Goal: Task Accomplishment & Management: Complete application form

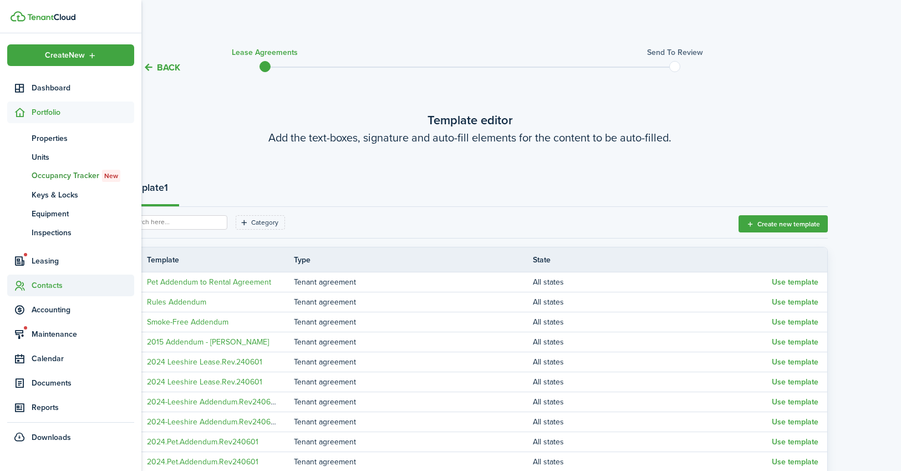
click at [47, 280] on span "Contacts" at bounding box center [83, 285] width 103 height 12
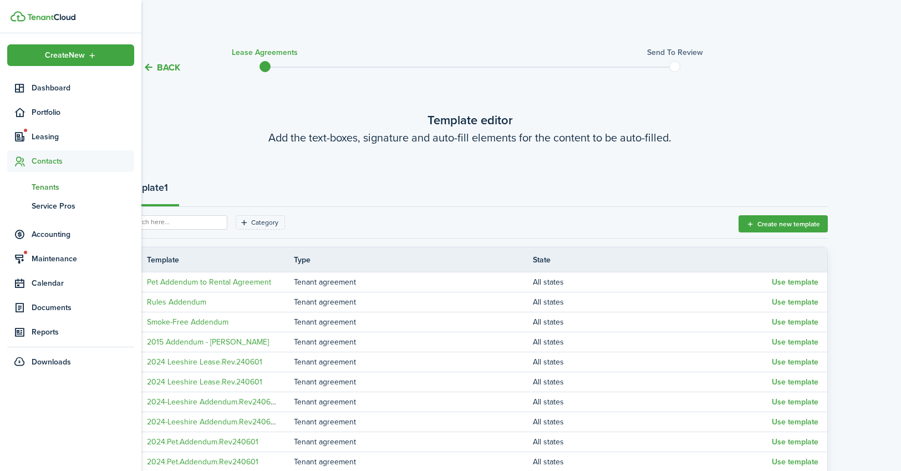
click at [45, 183] on span "Tenants" at bounding box center [83, 187] width 103 height 12
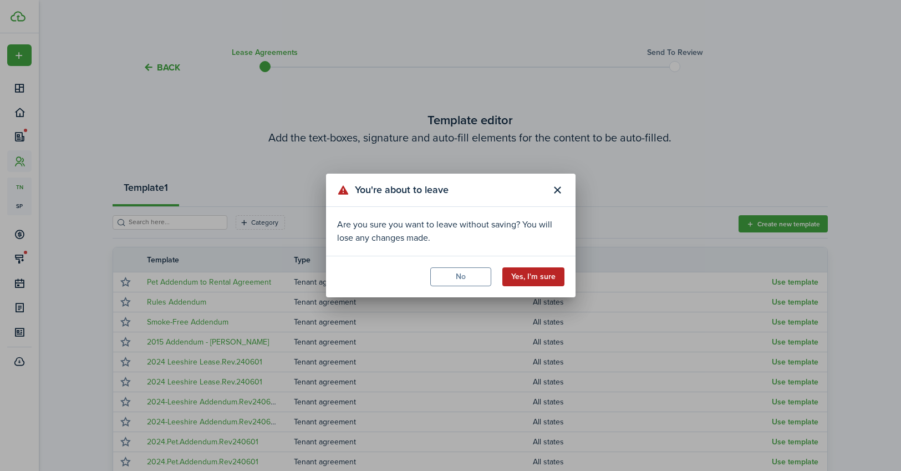
click at [536, 273] on button "Yes, I'm sure" at bounding box center [533, 276] width 62 height 19
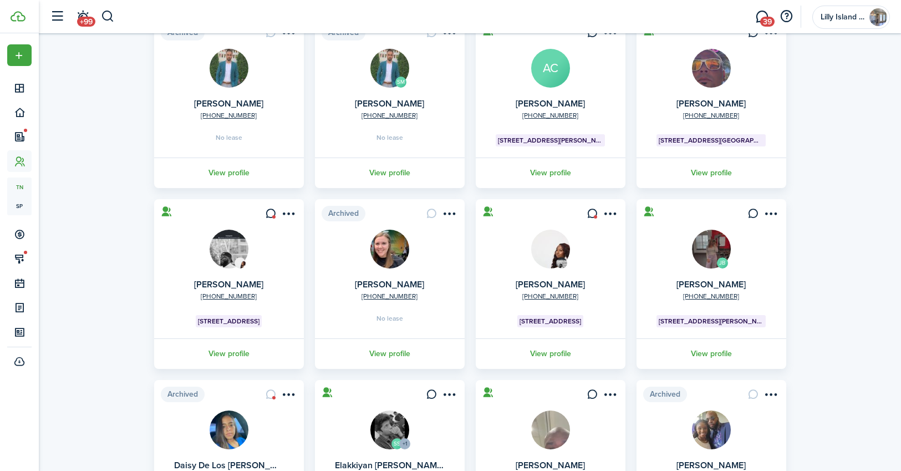
scroll to position [109, 0]
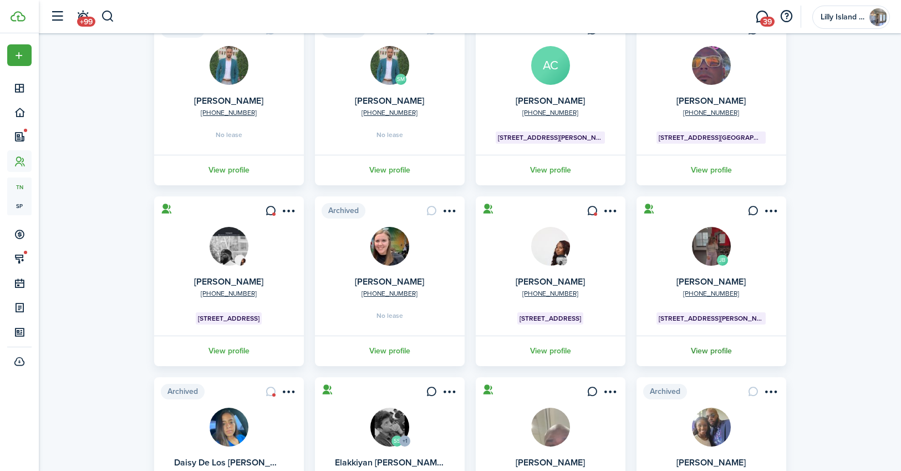
click at [708, 348] on link "View profile" at bounding box center [711, 350] width 153 height 30
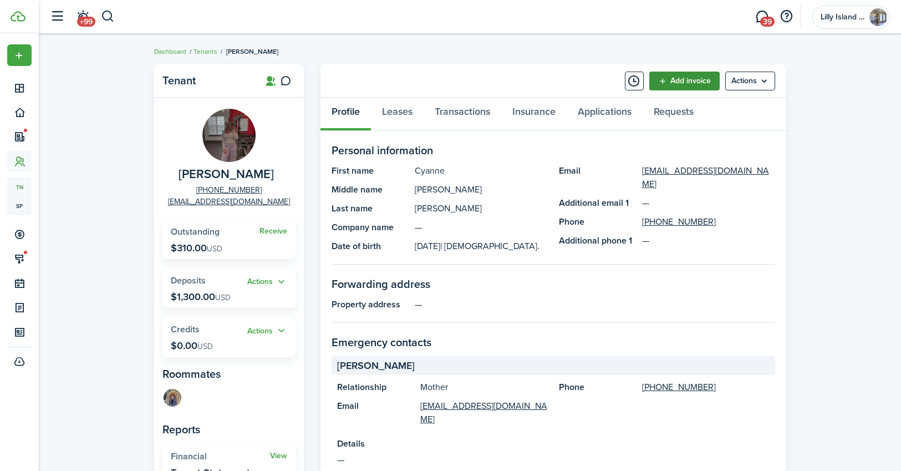
click at [688, 79] on link "Add invoice" at bounding box center [684, 81] width 70 height 19
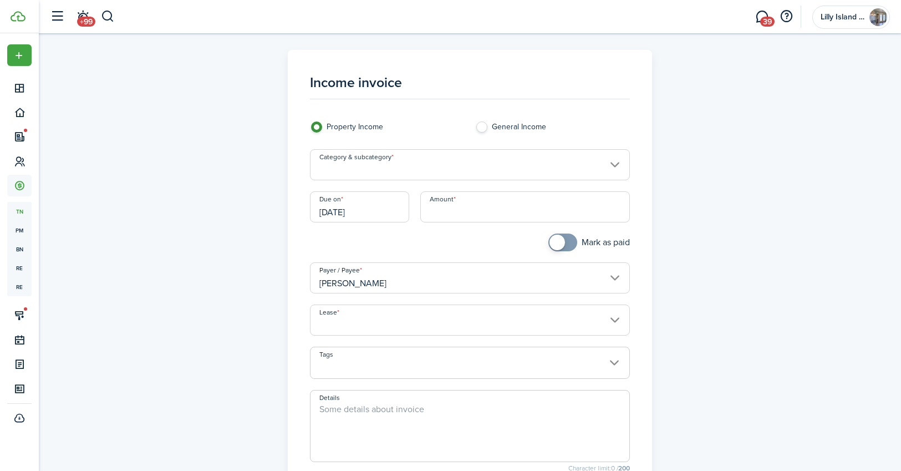
click at [616, 164] on input "Category & subcategory" at bounding box center [470, 164] width 320 height 31
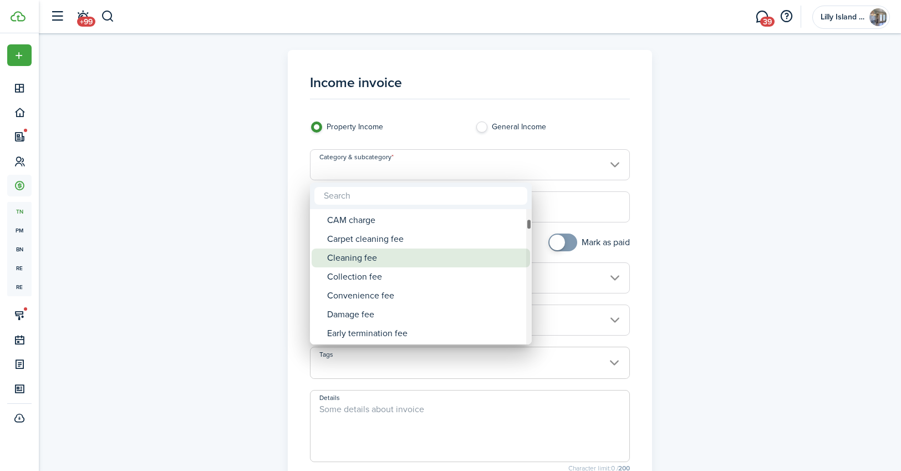
click at [390, 259] on div "Cleaning fee" at bounding box center [425, 257] width 196 height 19
type input "Tenant charges & fees / Cleaning fee"
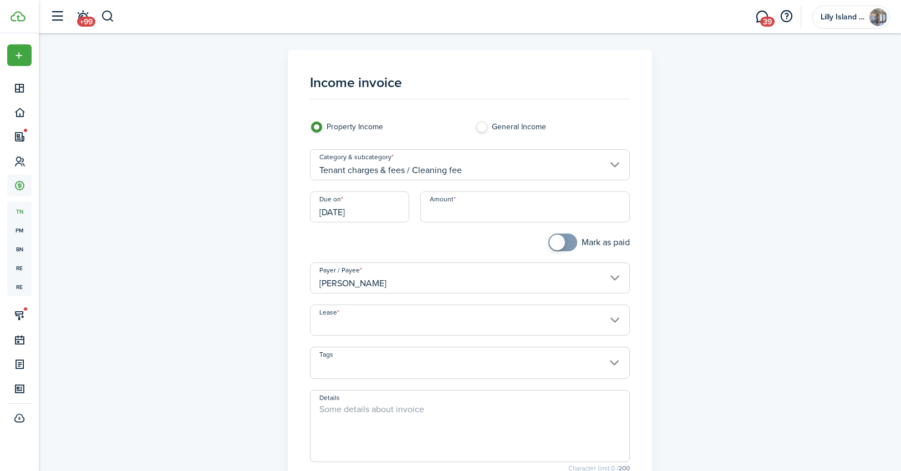
click at [470, 216] on input "Amount" at bounding box center [525, 206] width 210 height 31
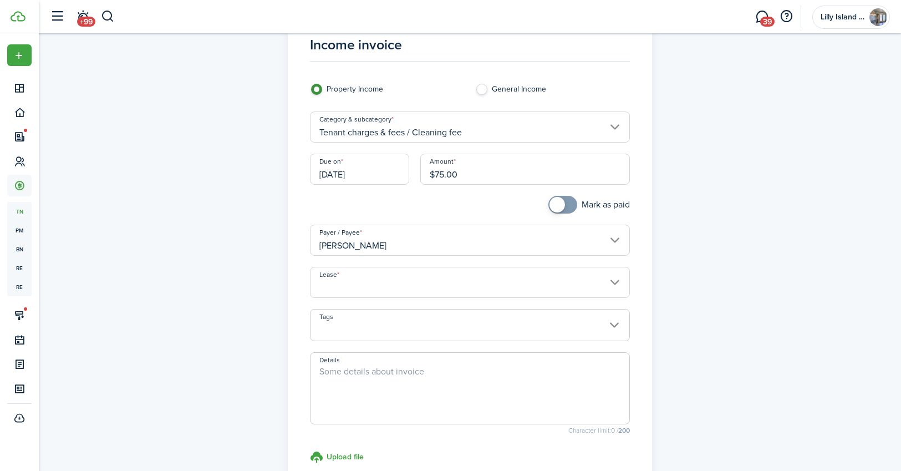
scroll to position [44, 0]
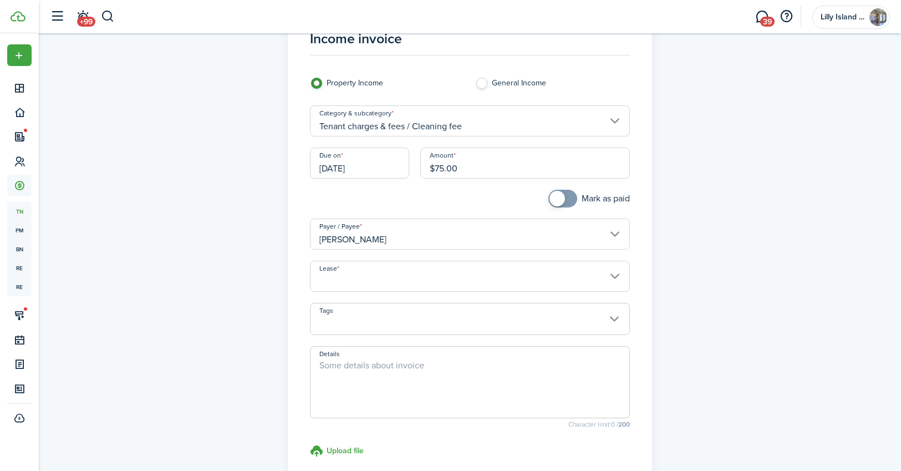
click at [564, 276] on input "Lease" at bounding box center [470, 276] width 320 height 31
type input "$75.00"
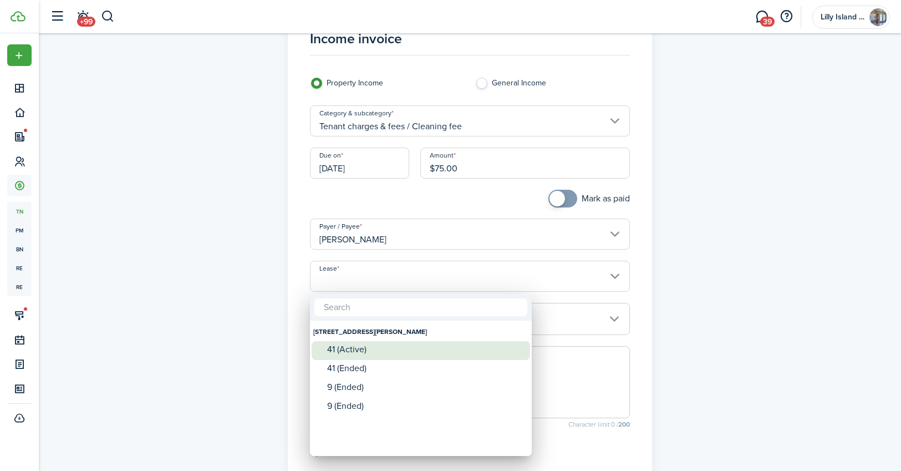
click at [359, 350] on div "41 (Active)" at bounding box center [425, 349] width 196 height 10
type input "[STREET_ADDRESS][PERSON_NAME]. Lease #41 (Active)"
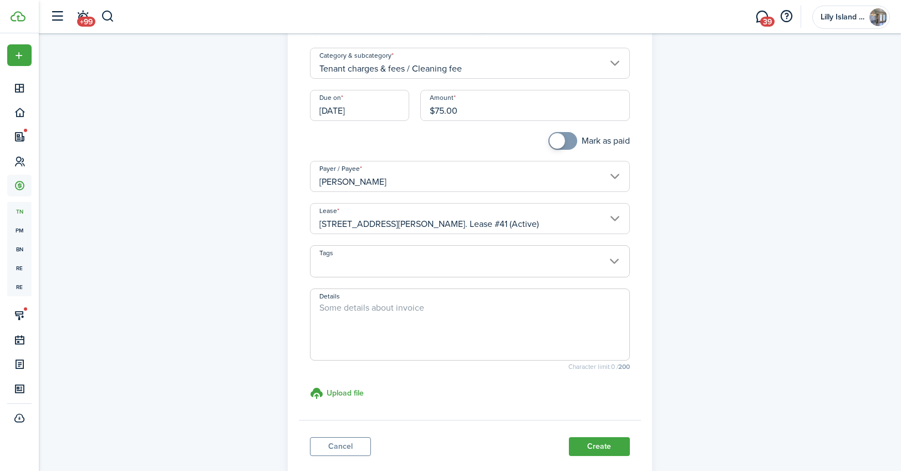
scroll to position [103, 0]
click at [433, 303] on textarea "Details" at bounding box center [470, 326] width 319 height 53
type textarea "P"
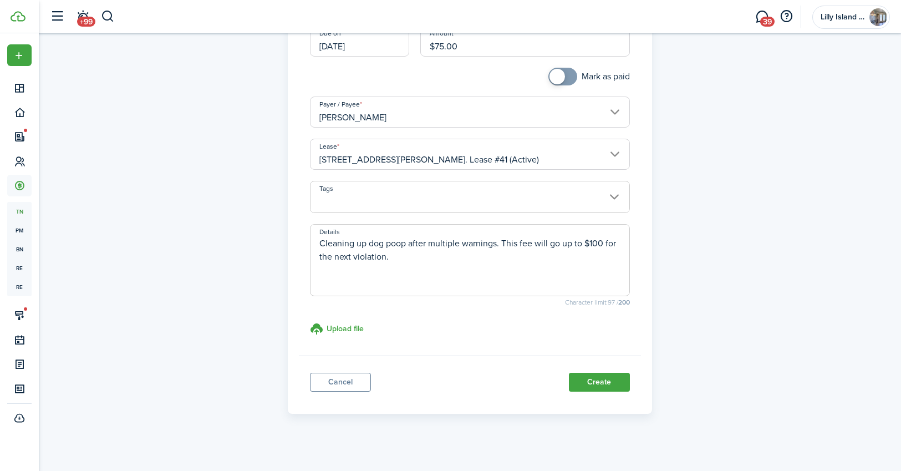
scroll to position [172, 0]
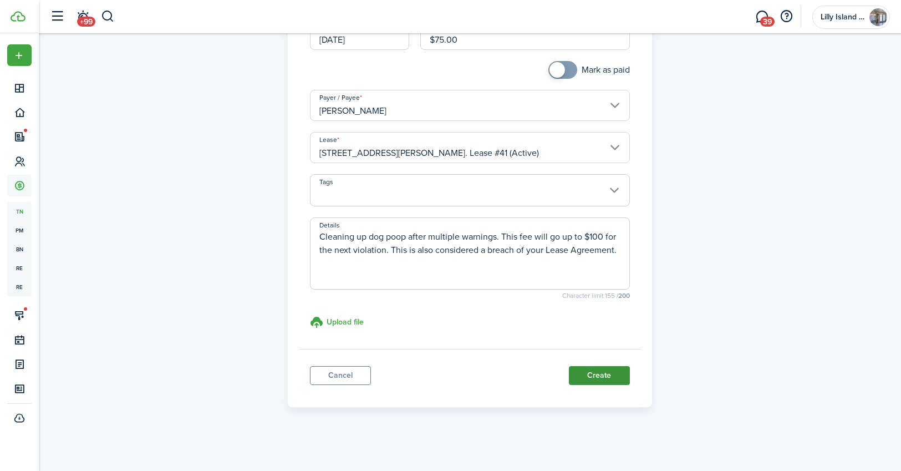
type textarea "Cleaning up dog poop after multiple warnings. This fee will go up to $100 for t…"
click at [591, 371] on button "Create" at bounding box center [599, 375] width 61 height 19
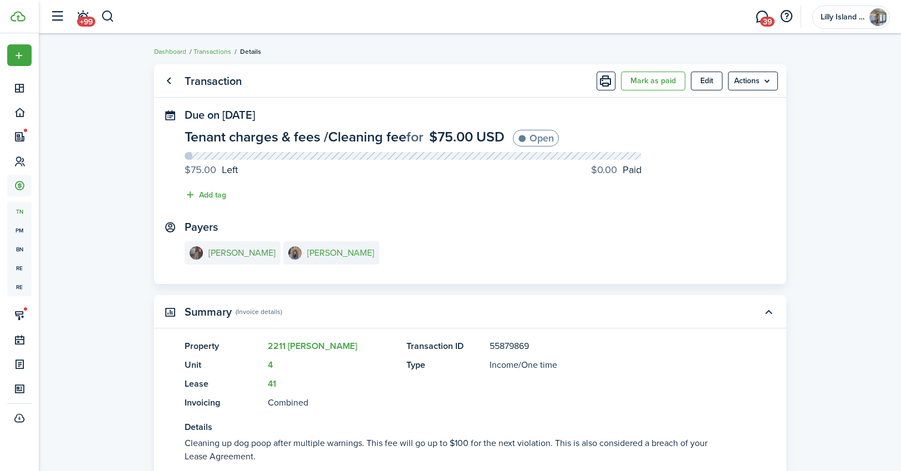
click at [241, 251] on e-details-info-title "[PERSON_NAME]" at bounding box center [242, 253] width 67 height 10
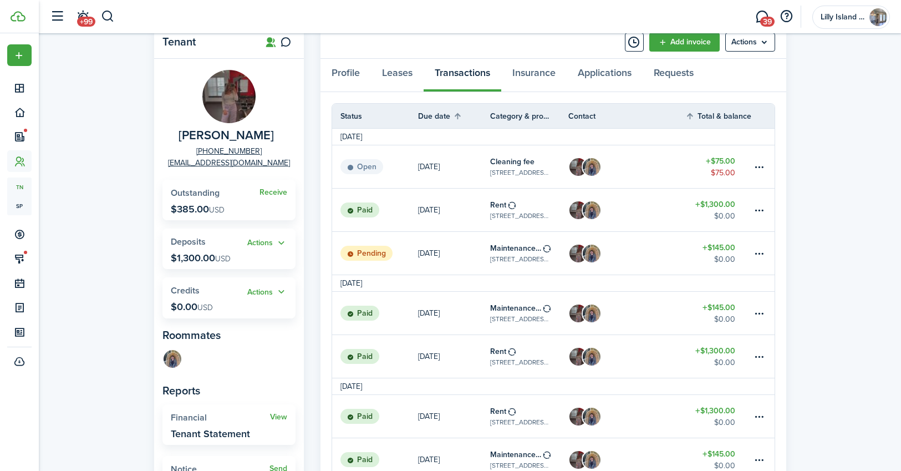
scroll to position [42, 0]
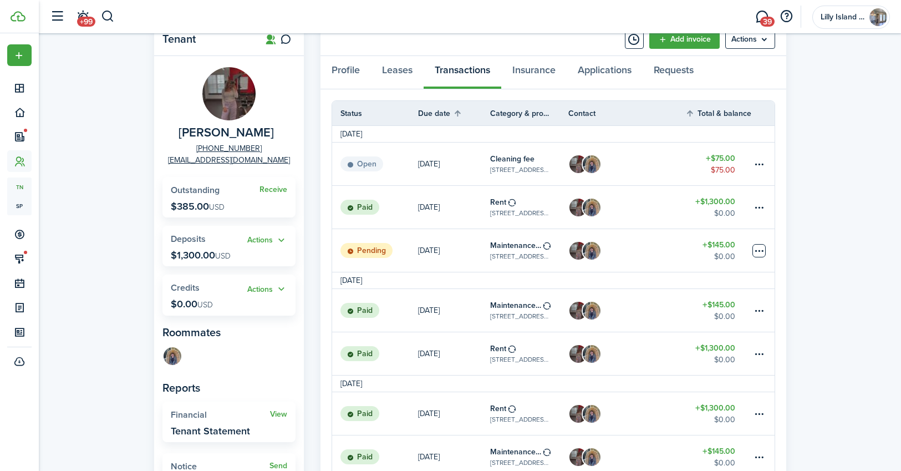
click at [758, 248] on table-menu-btn-icon at bounding box center [759, 250] width 13 height 13
click at [773, 222] on link at bounding box center [763, 207] width 22 height 43
click at [375, 250] on status "Pending" at bounding box center [366, 251] width 52 height 16
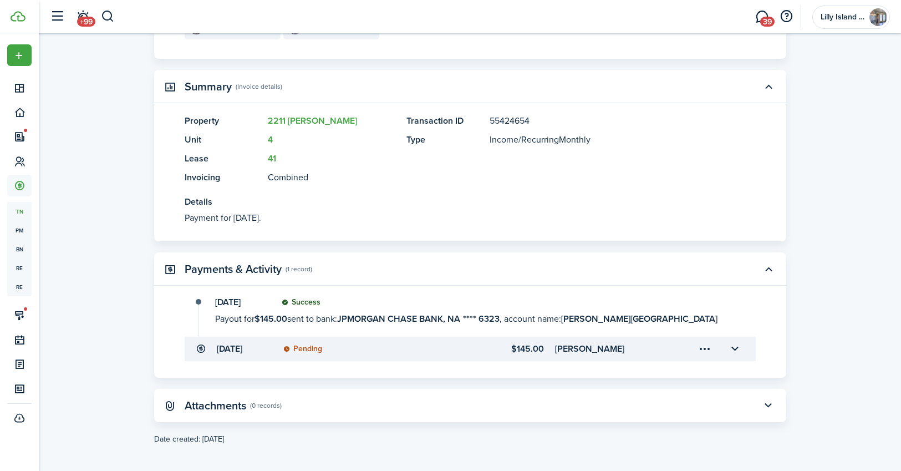
scroll to position [230, 0]
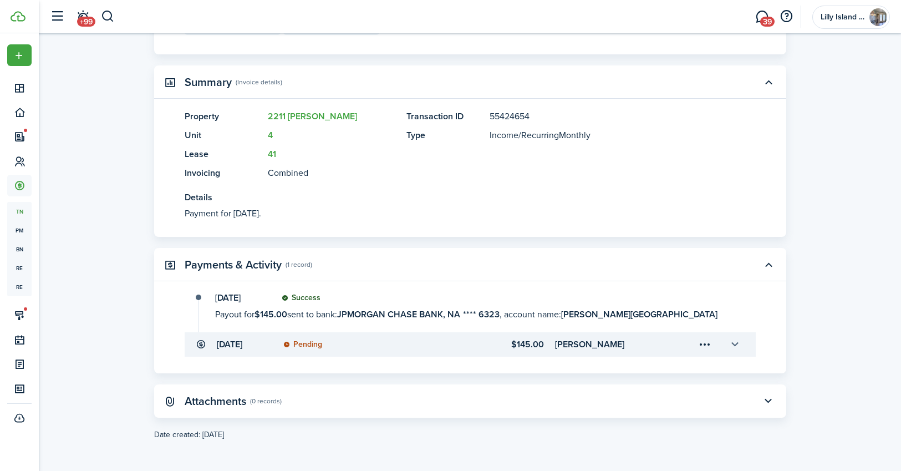
click at [737, 343] on button "button" at bounding box center [735, 344] width 19 height 19
